Goal: Use online tool/utility: Utilize a website feature to perform a specific function

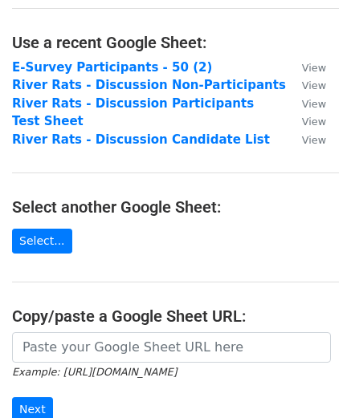
scroll to position [77, 0]
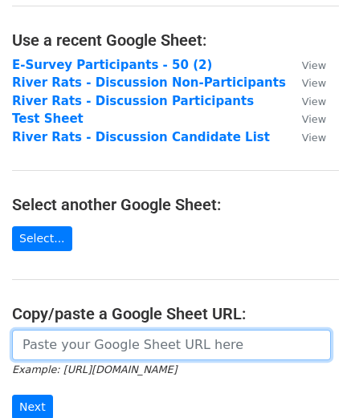
click at [64, 341] on input "url" at bounding box center [171, 345] width 319 height 31
paste input "[URL][DOMAIN_NAME]"
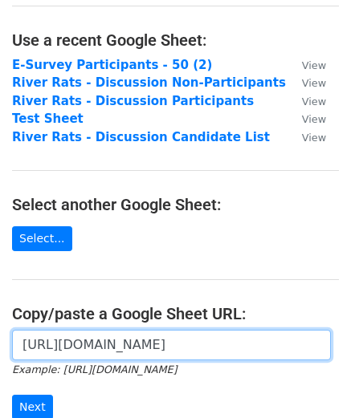
scroll to position [0, 351]
type input "[URL][DOMAIN_NAME]"
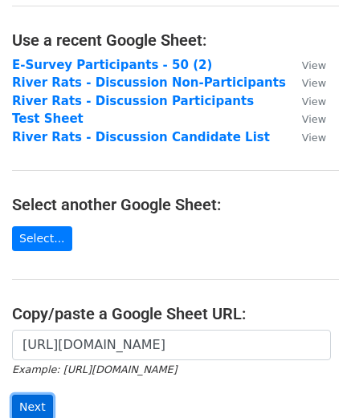
click at [32, 407] on input "Next" at bounding box center [32, 407] width 41 height 25
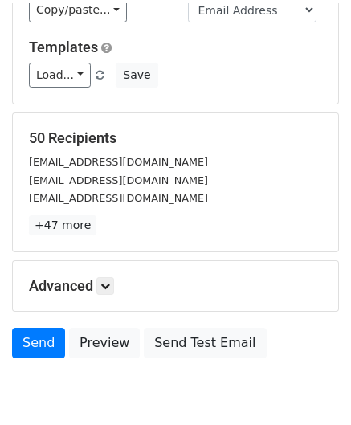
scroll to position [150, 0]
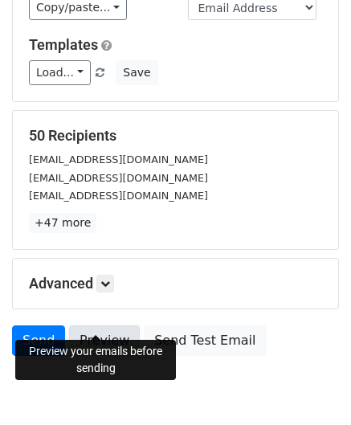
click at [96, 325] on link "Preview" at bounding box center [104, 340] width 71 height 31
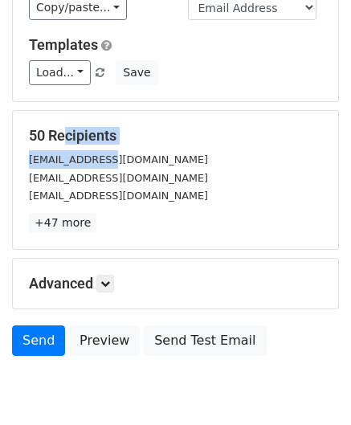
drag, startPoint x: 58, startPoint y: 104, endPoint x: 108, endPoint y: 143, distance: 63.5
click at [108, 143] on div "50 Recipients [EMAIL_ADDRESS][DOMAIN_NAME] [EMAIL_ADDRESS][DOMAIN_NAME] [EMAIL_…" at bounding box center [175, 180] width 325 height 138
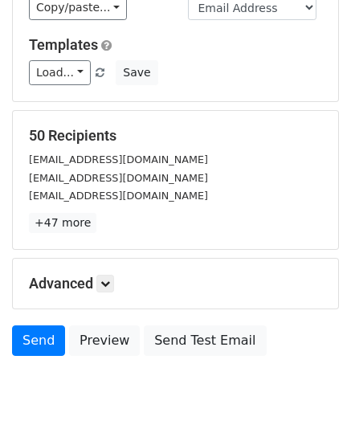
click at [151, 186] on div "[EMAIL_ADDRESS][DOMAIN_NAME]" at bounding box center [175, 195] width 317 height 18
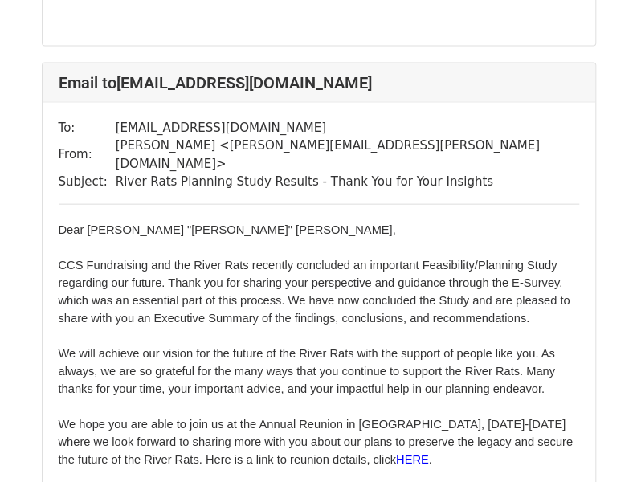
scroll to position [1059, 0]
